Goal: Navigation & Orientation: Find specific page/section

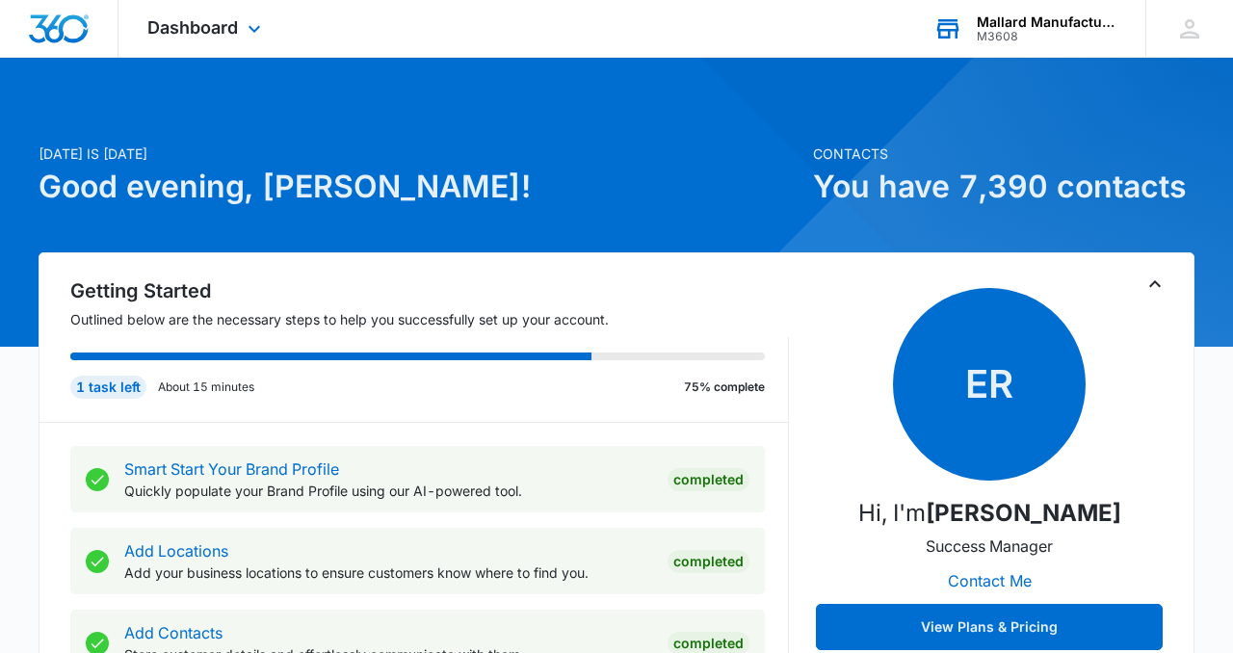
click at [1086, 25] on div "Mallard Manufacturing" at bounding box center [1047, 21] width 141 height 15
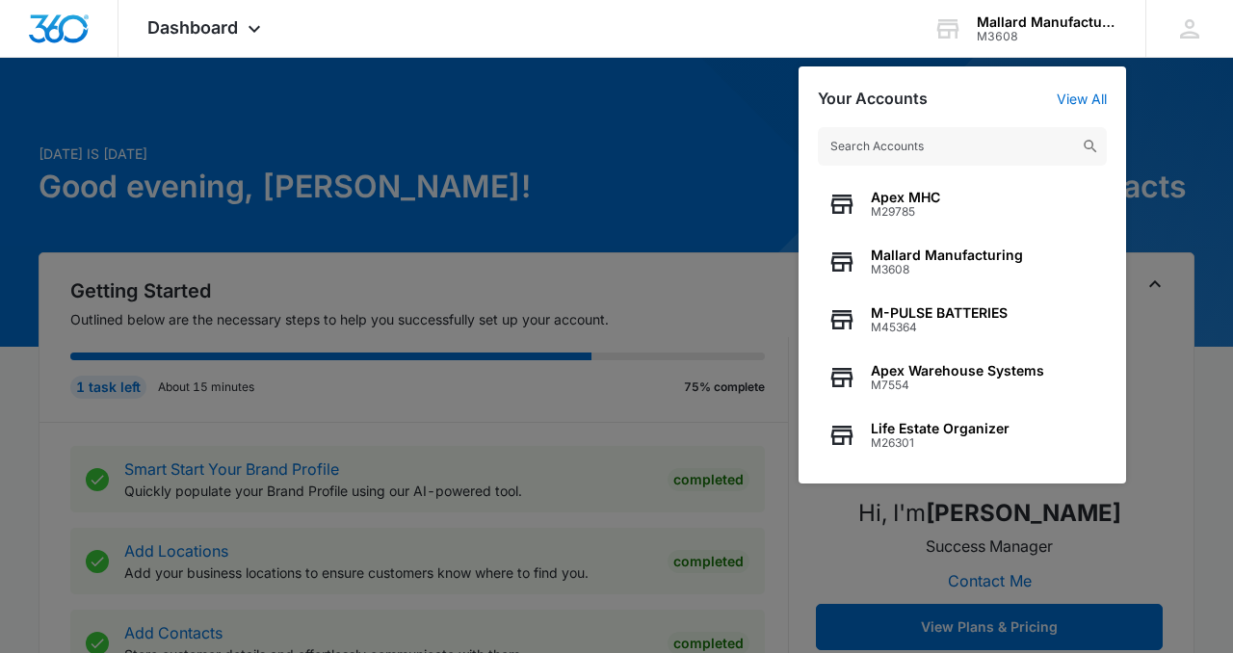
drag, startPoint x: 503, startPoint y: 180, endPoint x: 534, endPoint y: 186, distance: 31.4
click at [503, 181] on div at bounding box center [616, 326] width 1233 height 653
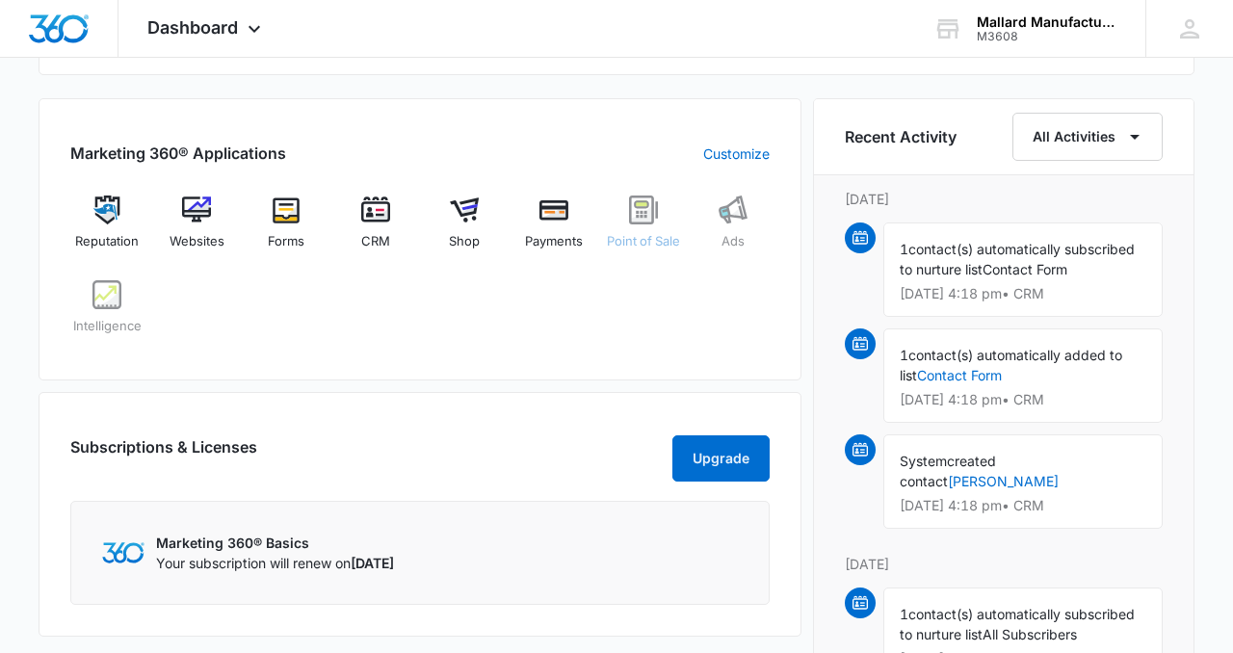
scroll to position [771, 0]
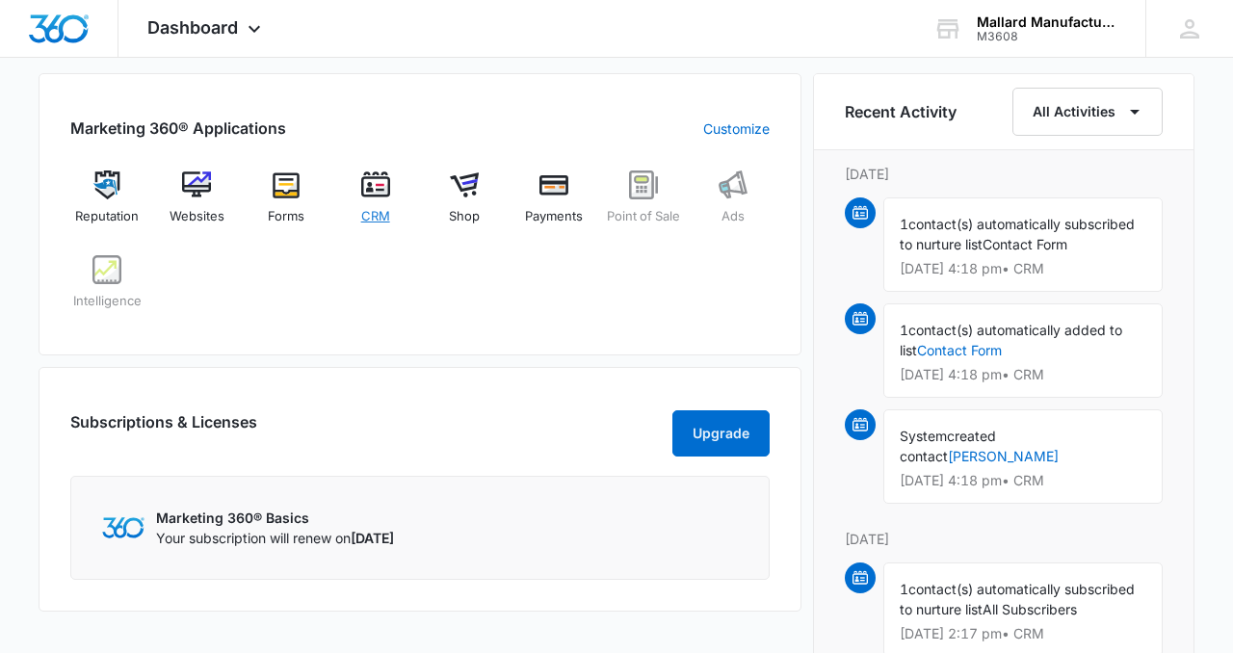
click at [370, 193] on img at bounding box center [375, 184] width 29 height 29
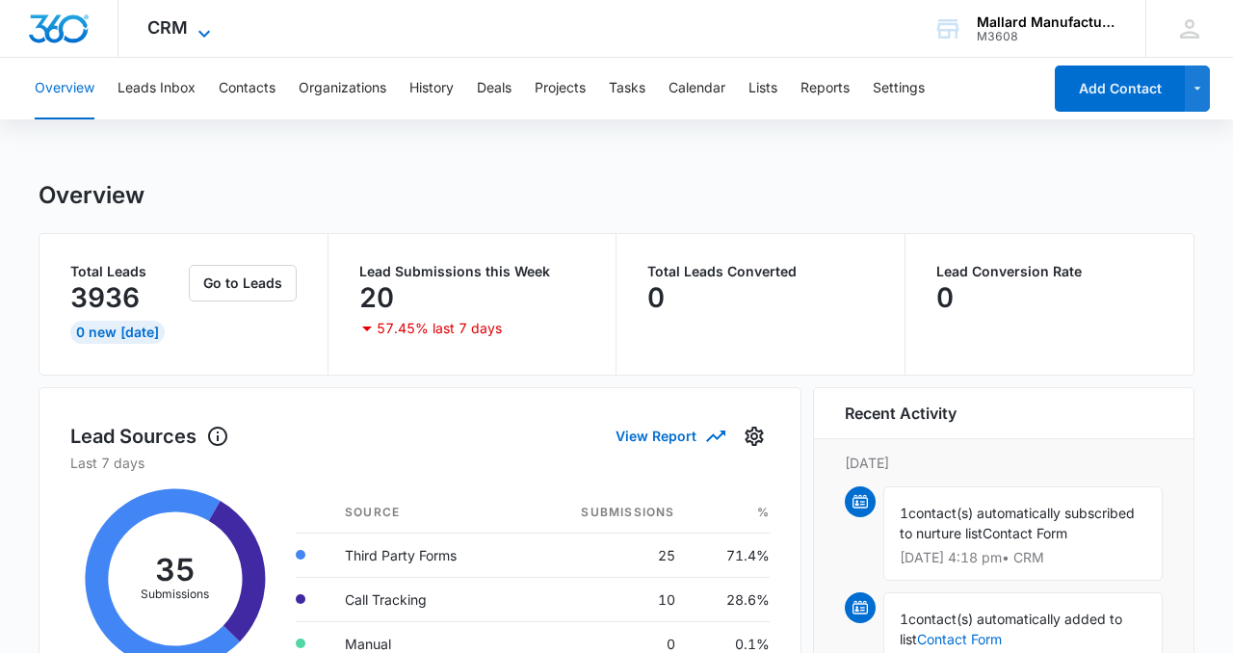
click at [201, 32] on icon at bounding box center [204, 33] width 23 height 23
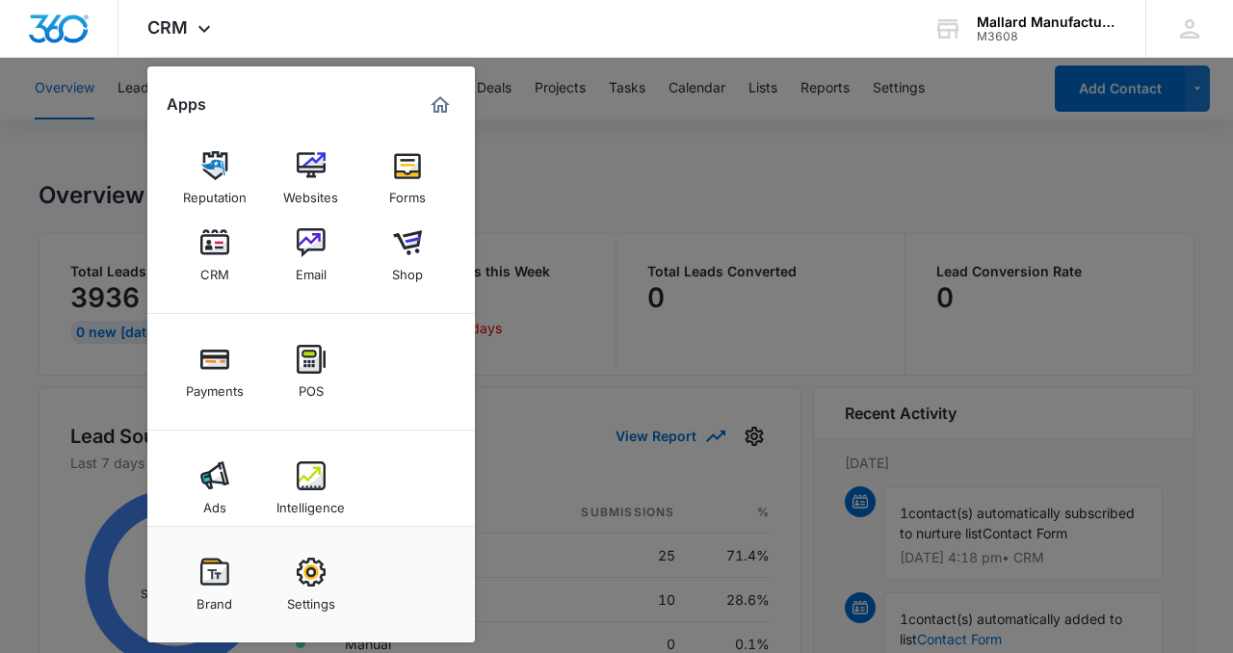
click at [311, 233] on img at bounding box center [311, 242] width 29 height 29
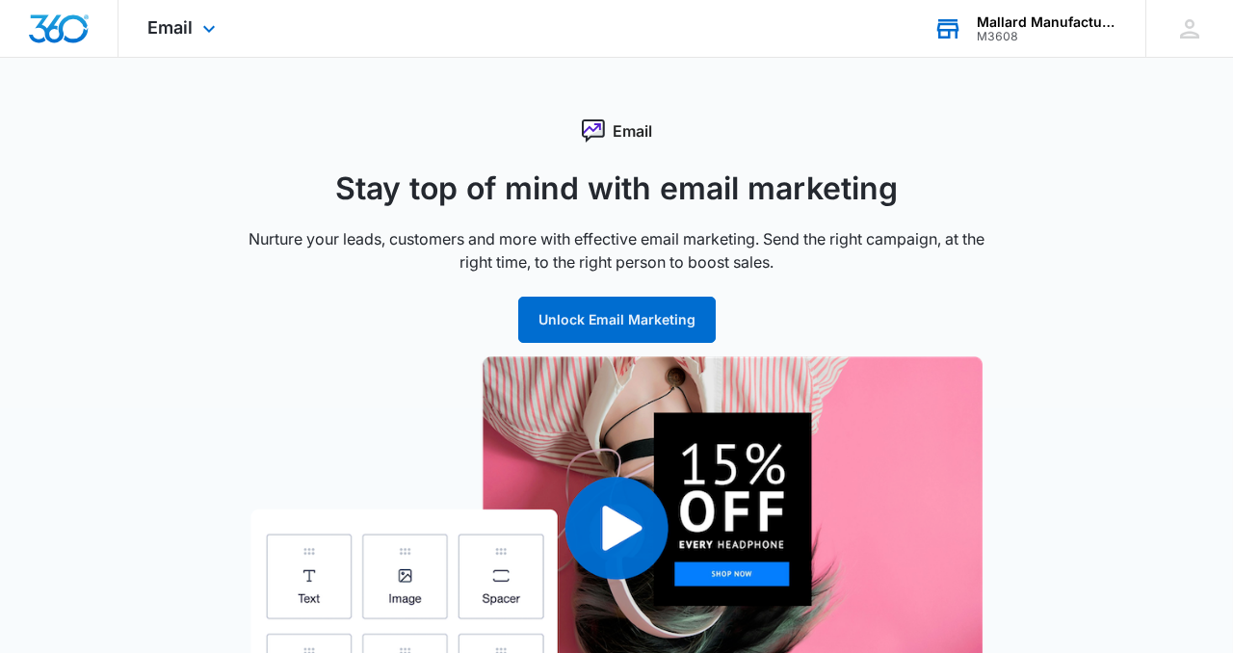
click at [1052, 30] on div "M3608" at bounding box center [1047, 36] width 141 height 13
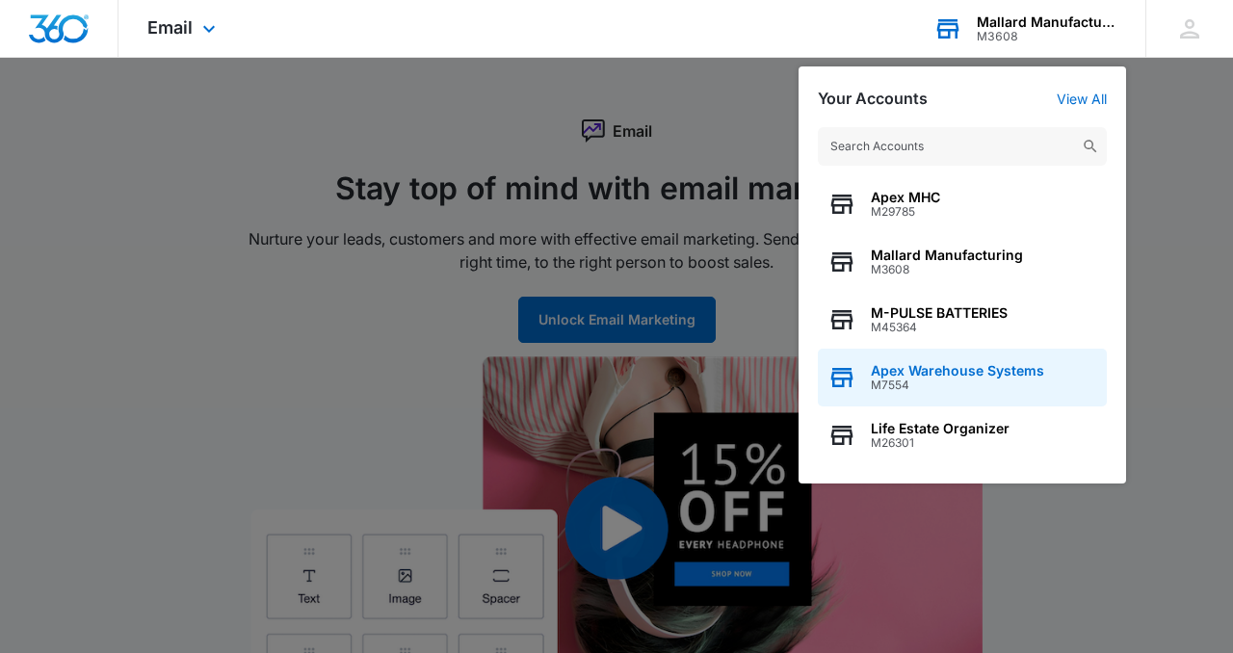
click at [938, 375] on span "Apex Warehouse Systems" at bounding box center [957, 370] width 173 height 15
